Goal: Check status: Check status

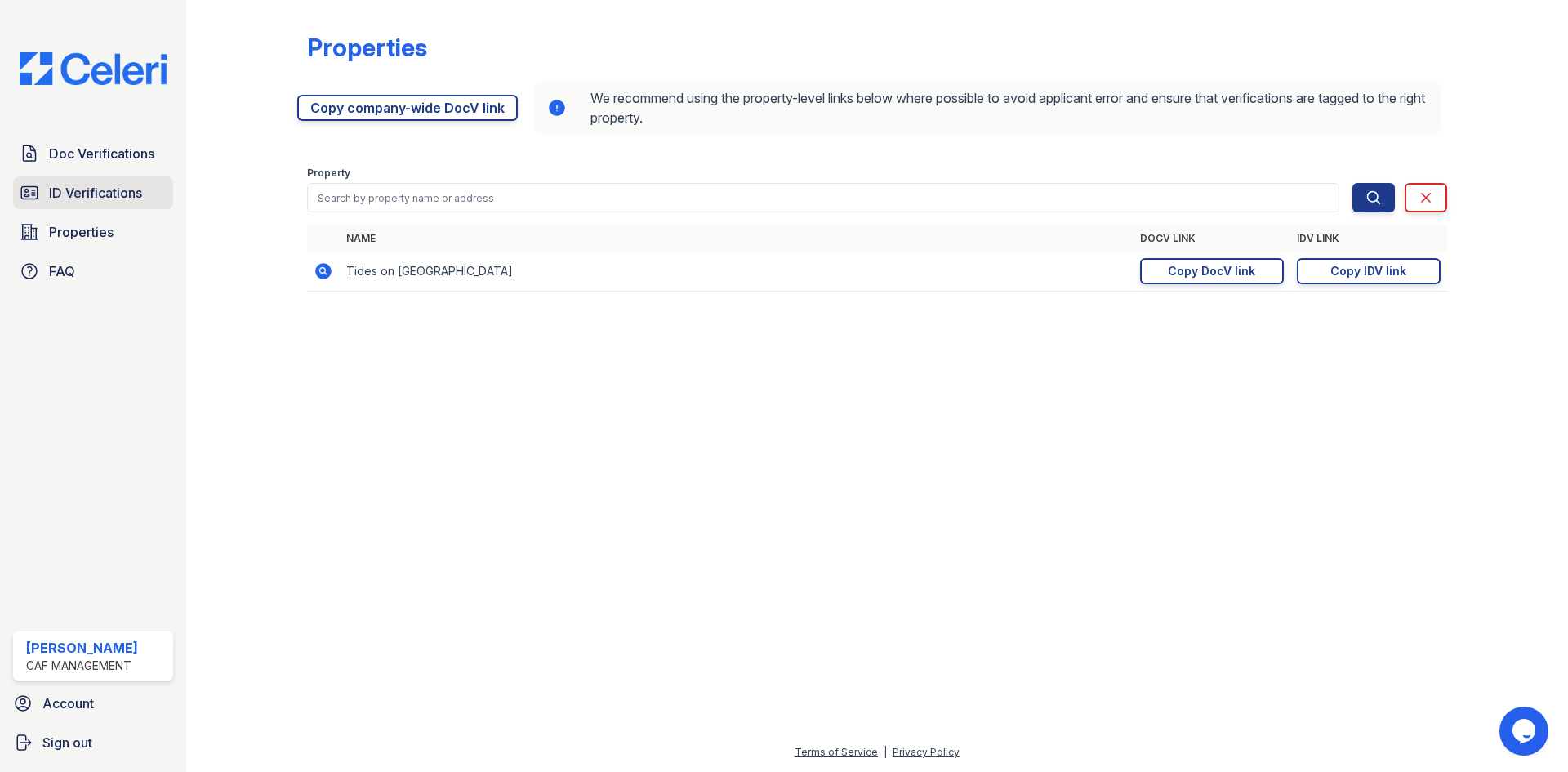
click at [156, 181] on link "ID Verifications" at bounding box center [94, 192] width 160 height 33
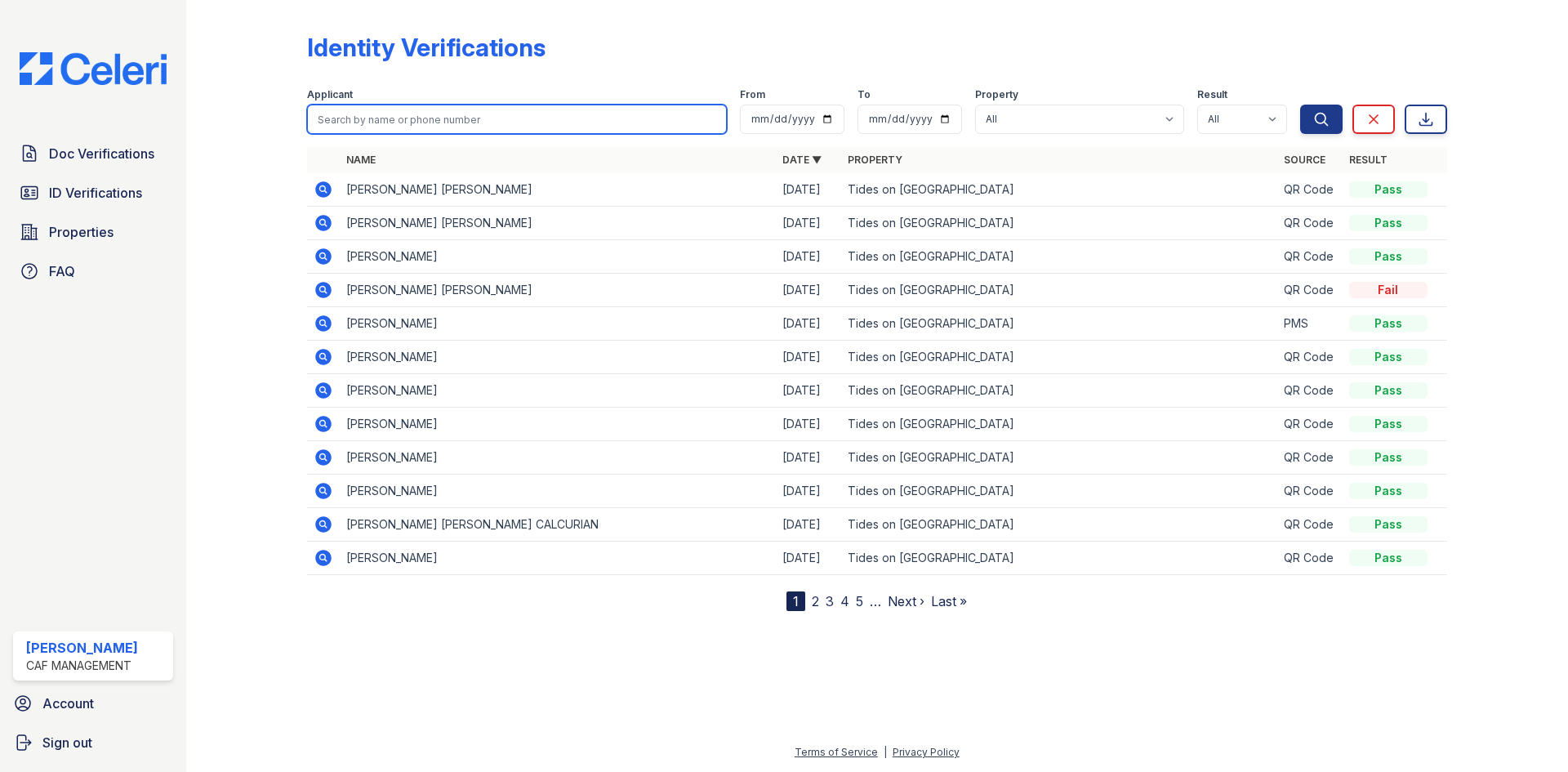
click at [408, 114] on input "search" at bounding box center [517, 119] width 420 height 29
type input "[PERSON_NAME]"
click at [693, 39] on div "Identity Verifications" at bounding box center [877, 53] width 1140 height 43
click at [637, 124] on input "[PERSON_NAME]" at bounding box center [517, 119] width 420 height 29
click at [1300, 104] on button "Search" at bounding box center [1321, 119] width 43 height 29
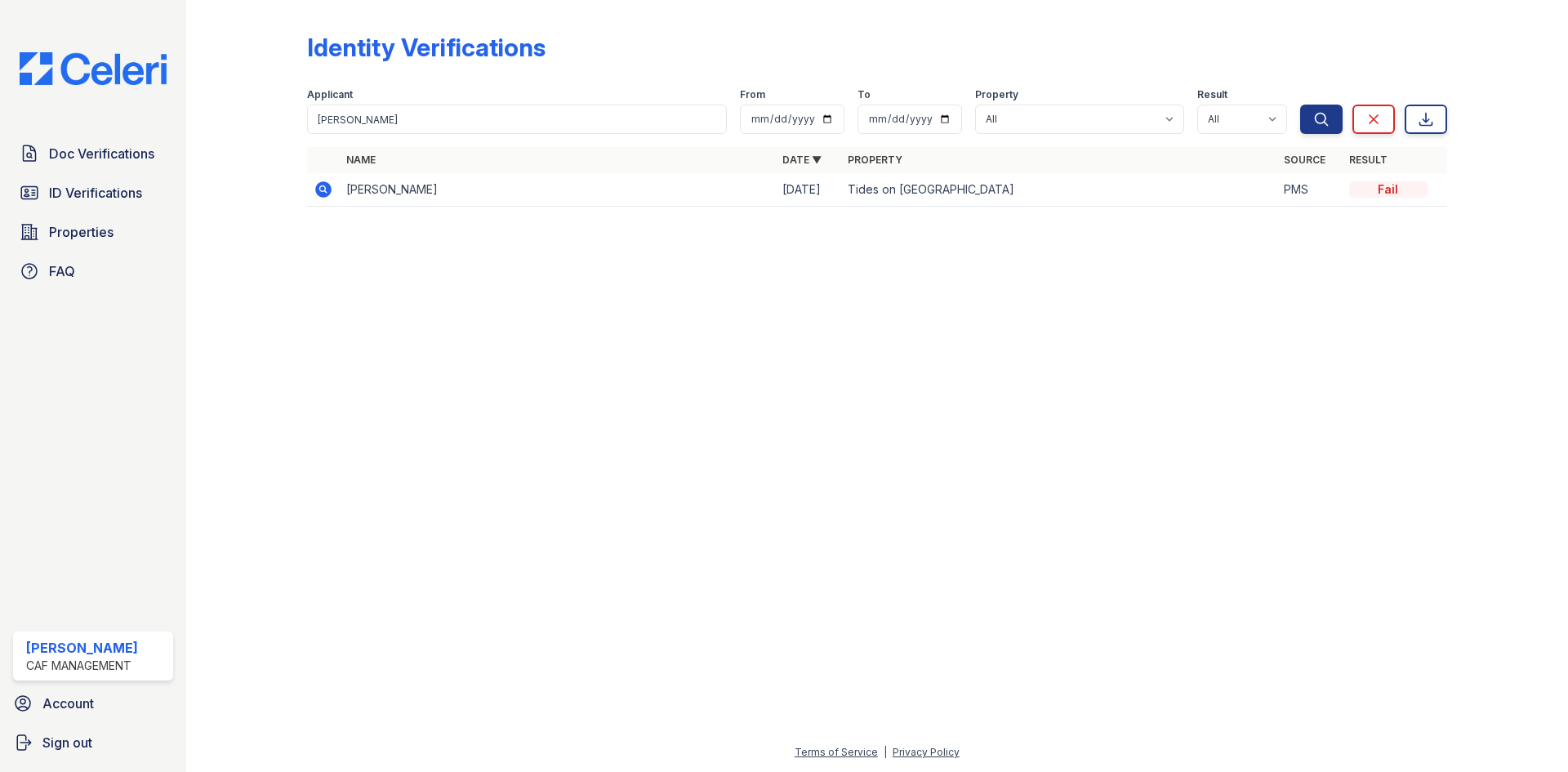
click at [332, 187] on icon at bounding box center [322, 189] width 19 height 19
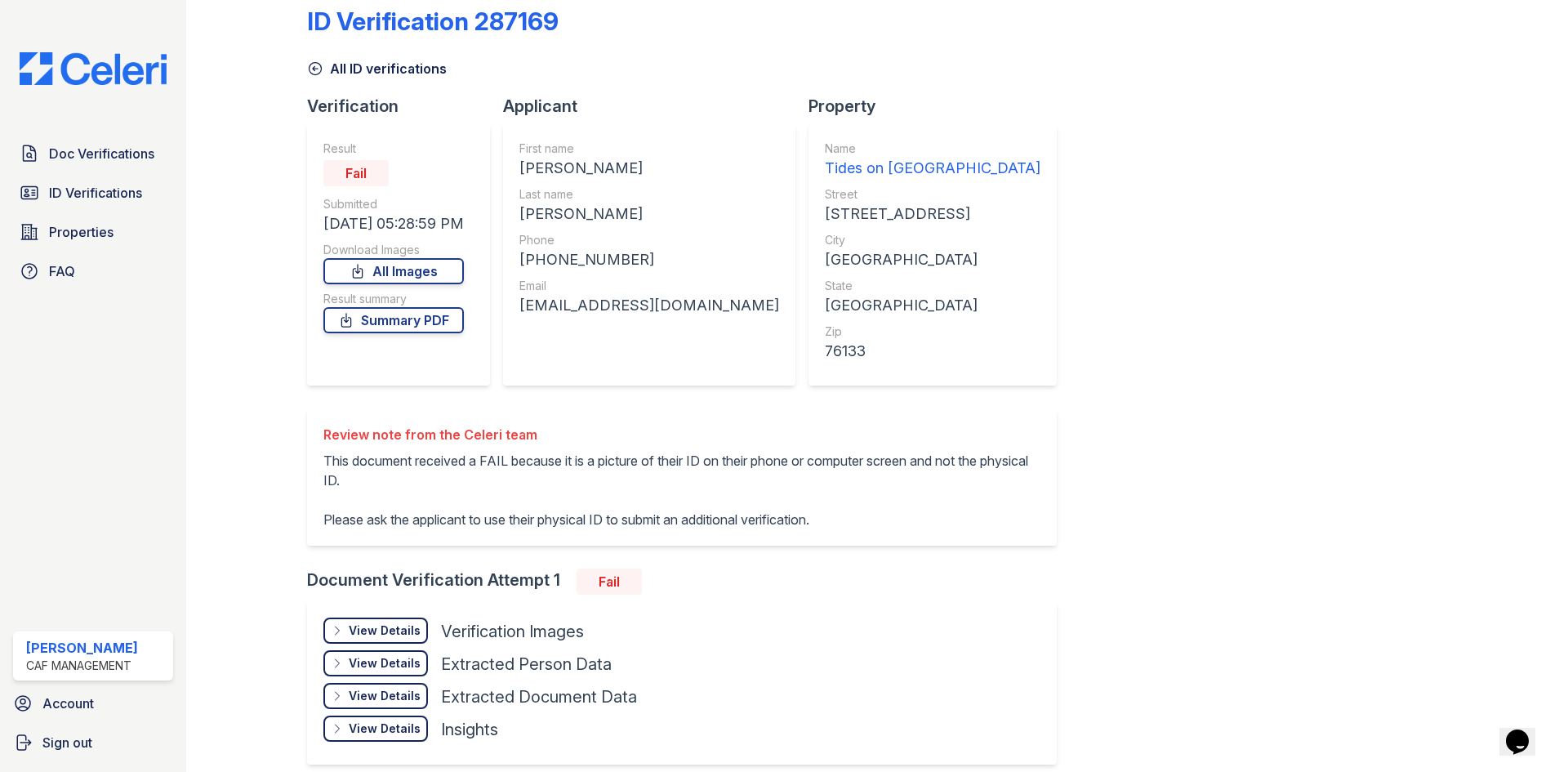
scroll to position [27, 0]
click at [413, 636] on div "View Details" at bounding box center [384, 630] width 72 height 17
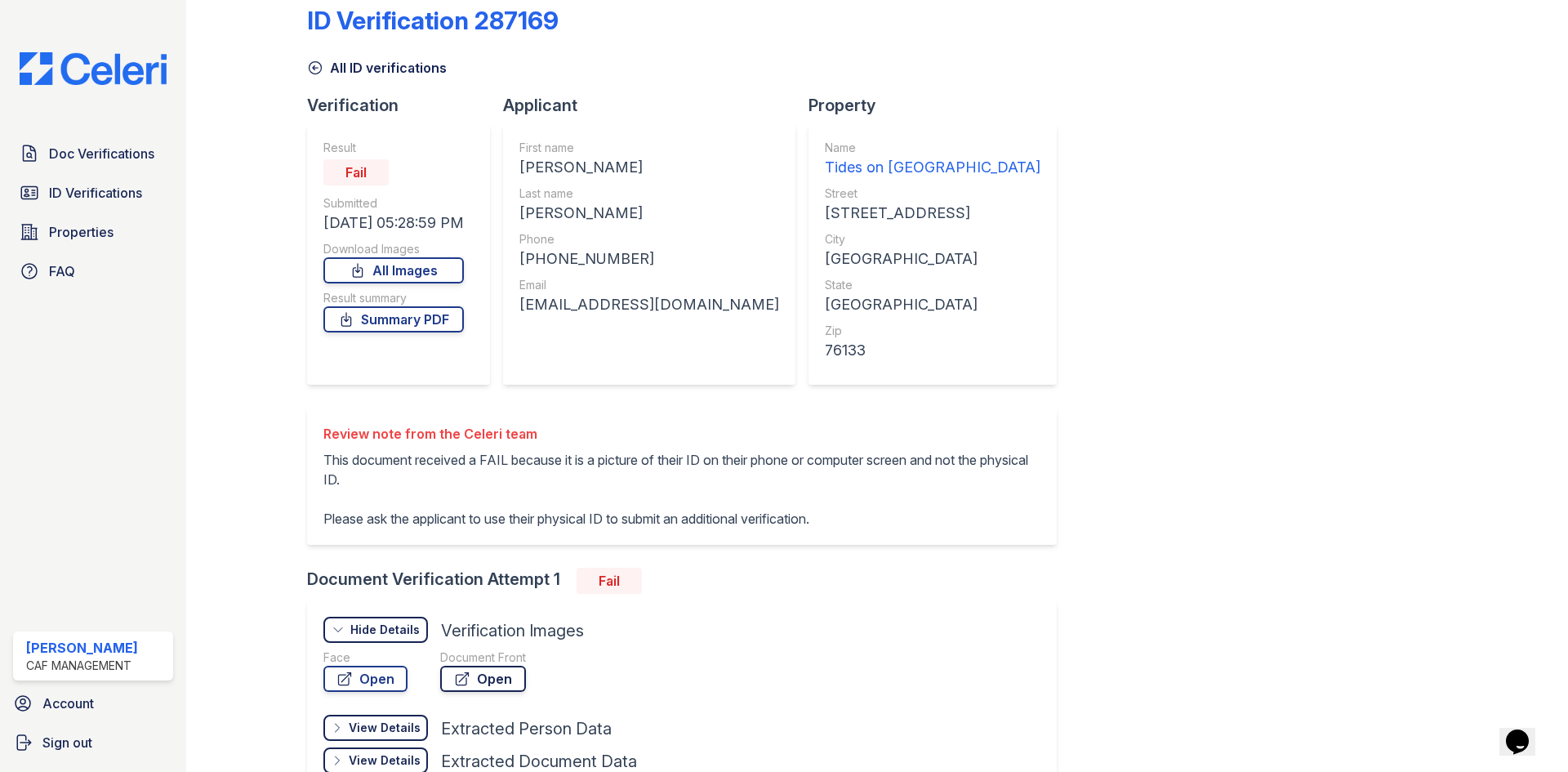
click at [504, 675] on link "Open" at bounding box center [483, 678] width 86 height 26
click at [589, 301] on div "nataparraosorio@gmail.com" at bounding box center [649, 304] width 260 height 23
copy div "nataparraosorio@gmail.com"
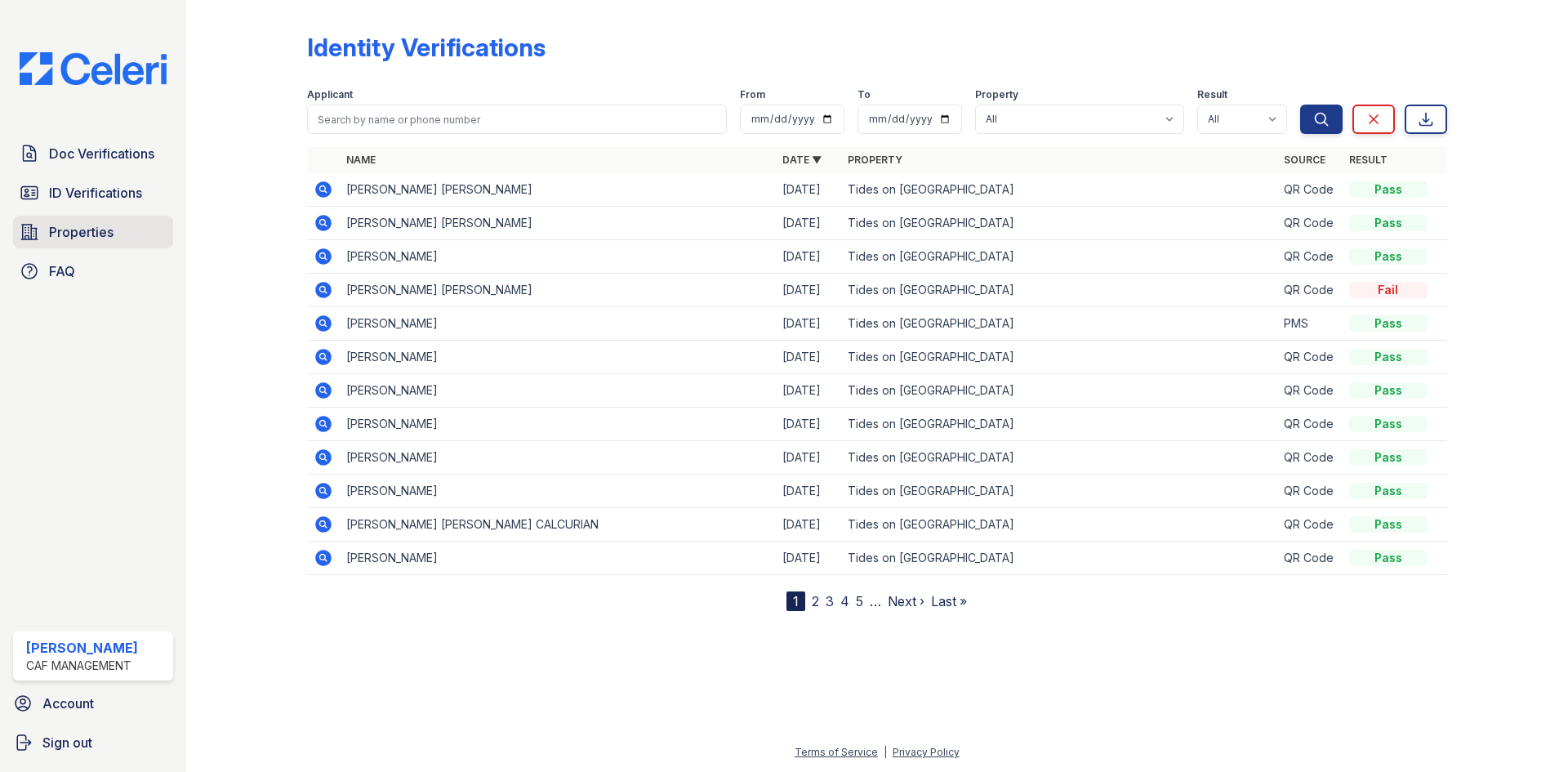
click at [149, 225] on link "Properties" at bounding box center [94, 231] width 160 height 33
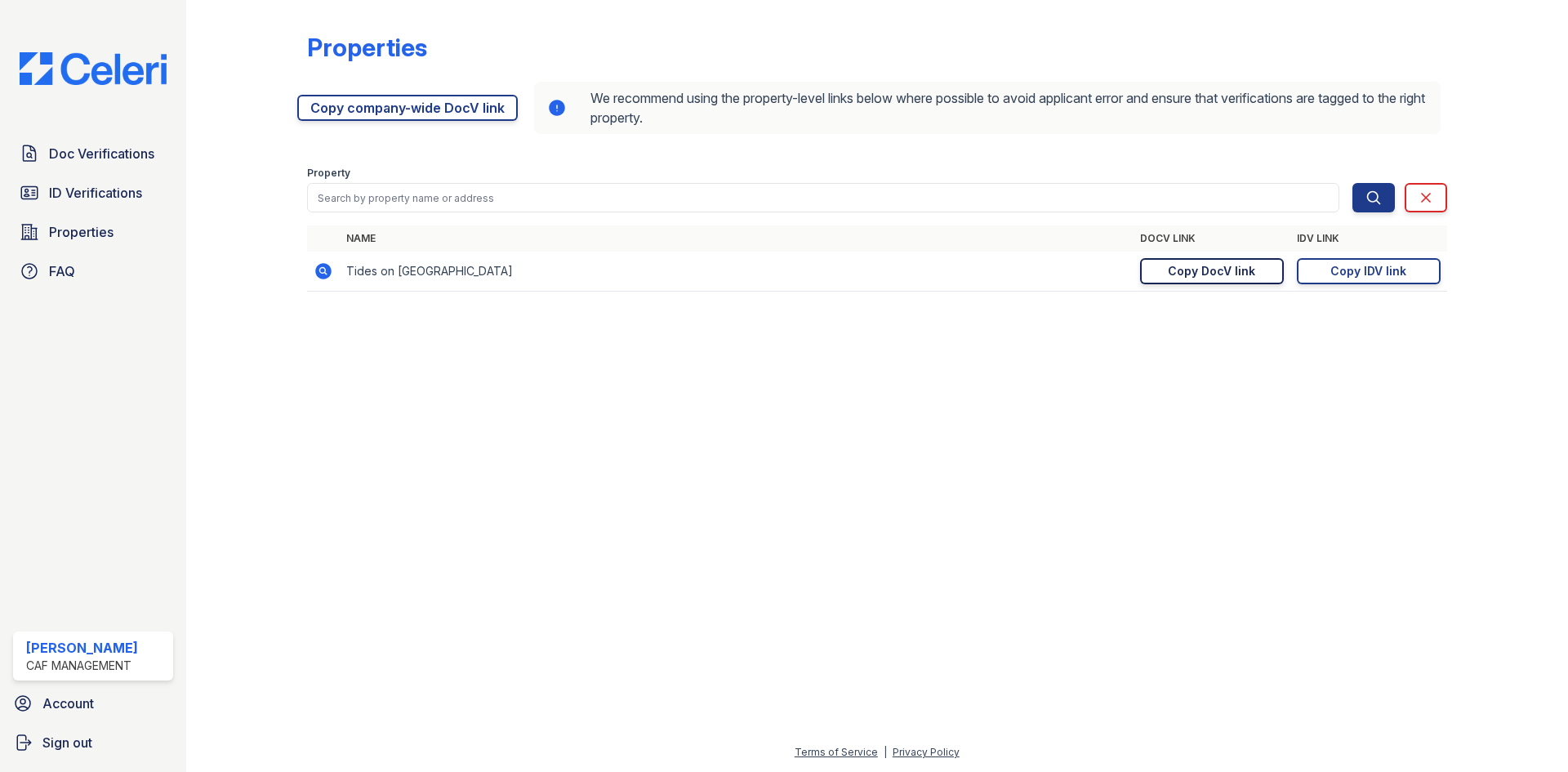
click at [1229, 278] on div "Copy DocV link" at bounding box center [1211, 272] width 88 height 17
click at [135, 150] on span "Doc Verifications" at bounding box center [102, 153] width 105 height 19
